Goal: Task Accomplishment & Management: Complete application form

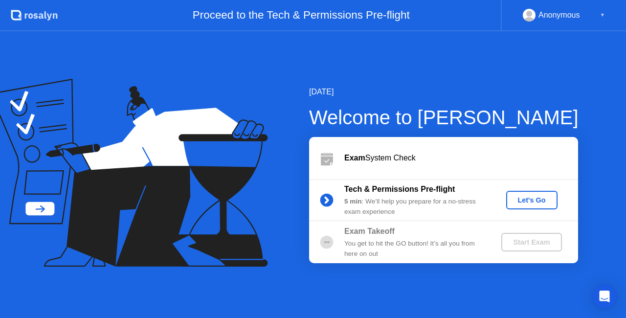
click at [533, 199] on div "Let's Go" at bounding box center [532, 200] width 44 height 8
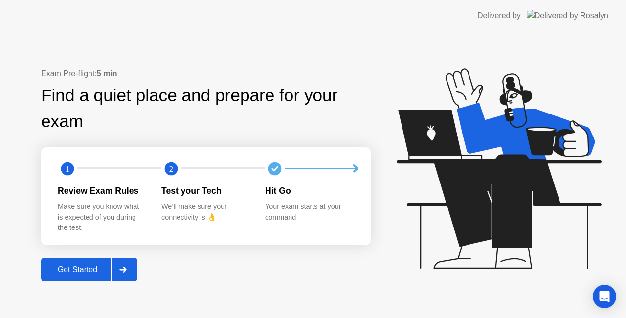
click at [101, 274] on div "Get Started" at bounding box center [77, 269] width 67 height 9
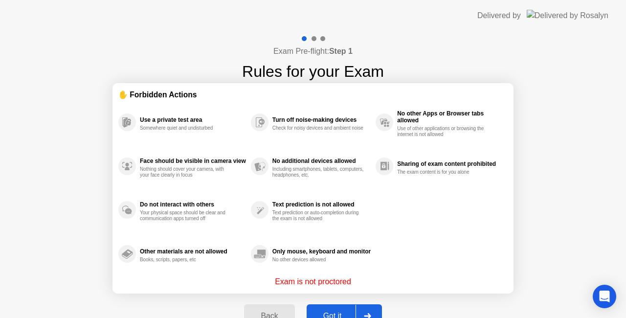
click at [341, 309] on button "Got it" at bounding box center [344, 315] width 75 height 23
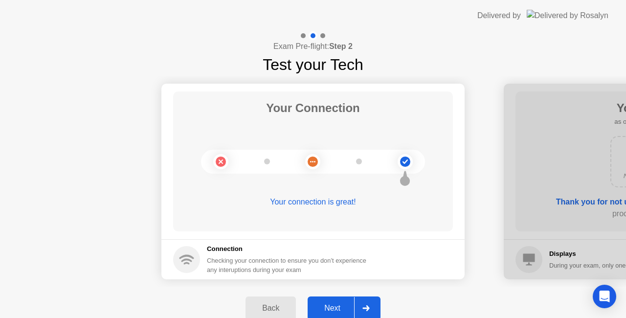
click at [344, 304] on div "Next" at bounding box center [333, 308] width 44 height 9
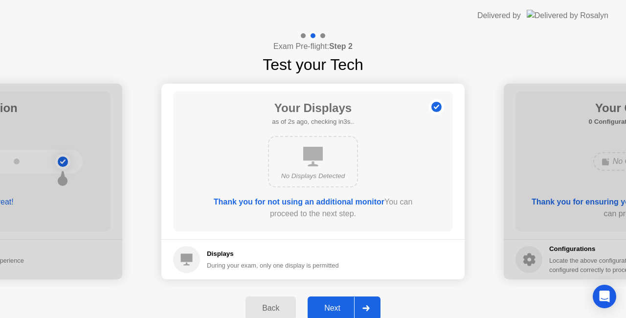
click at [344, 304] on div "Next" at bounding box center [333, 308] width 44 height 9
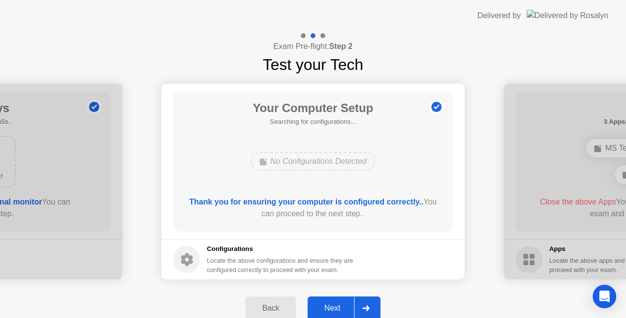
click at [344, 304] on div "Next" at bounding box center [333, 308] width 44 height 9
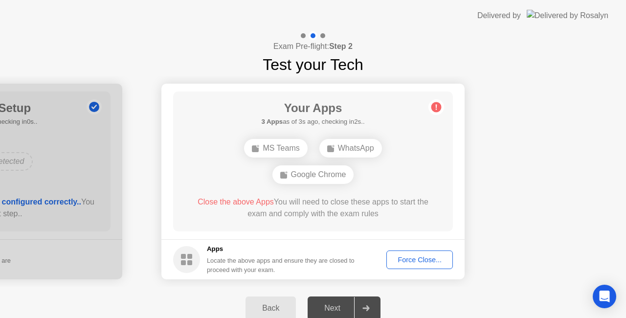
click at [407, 260] on div "Force Close..." at bounding box center [420, 260] width 60 height 8
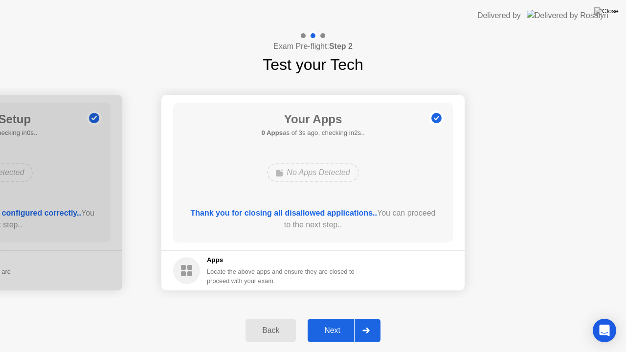
click at [346, 317] on div "Next" at bounding box center [333, 330] width 44 height 9
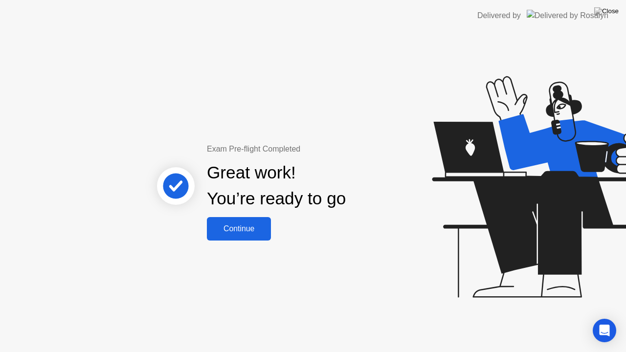
click at [253, 232] on div "Continue" at bounding box center [239, 229] width 58 height 9
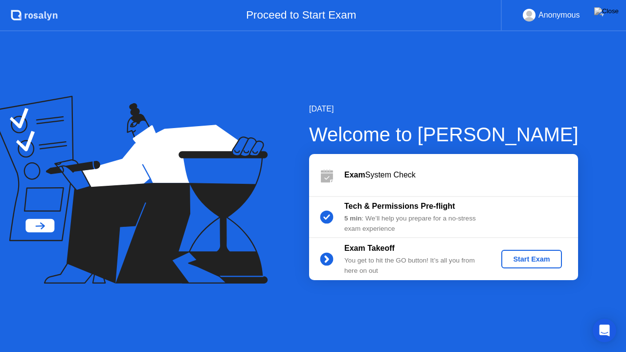
click at [530, 262] on div "Start Exam" at bounding box center [531, 259] width 52 height 8
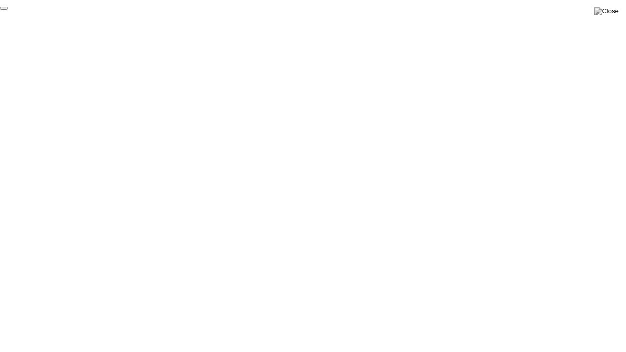
click div "End Proctoring Session"
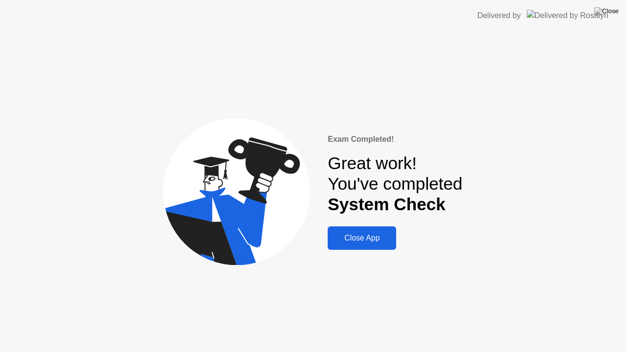
click at [367, 239] on div "Close App" at bounding box center [362, 238] width 63 height 9
